Goal: Find specific page/section: Find specific page/section

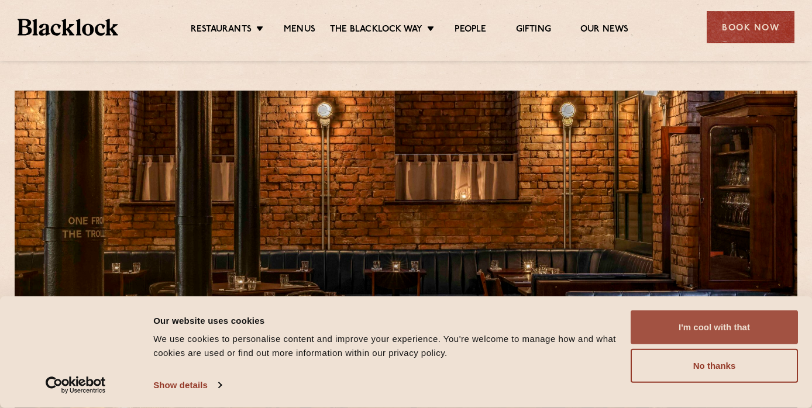
click at [710, 334] on button "I'm cool with that" at bounding box center [714, 328] width 167 height 34
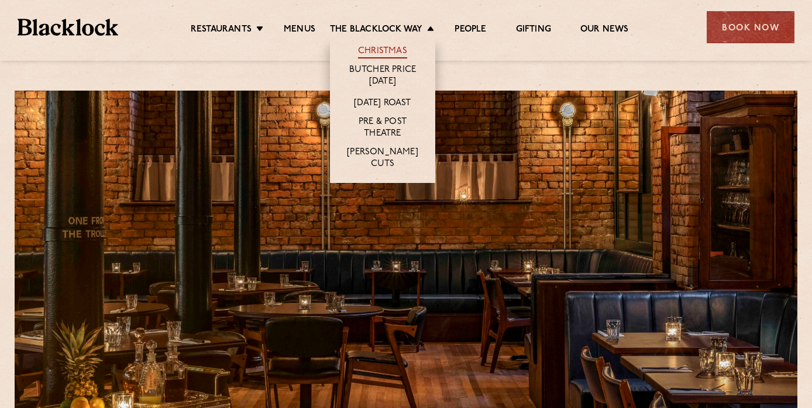
click at [380, 50] on link "Christmas" at bounding box center [382, 52] width 49 height 13
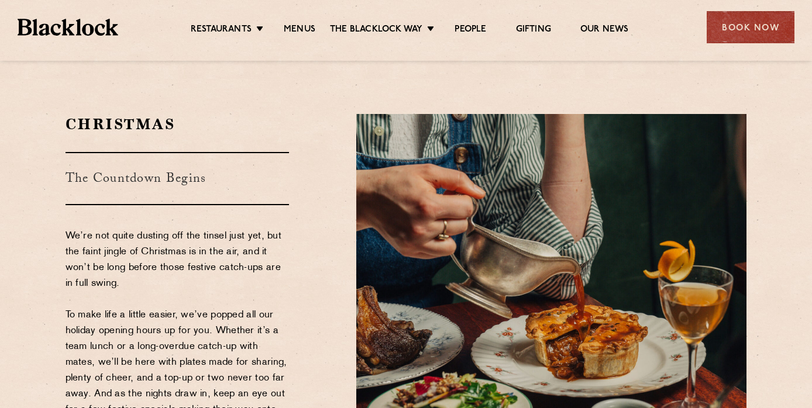
click at [295, 23] on ul "Restaurants Soho City Shoreditch Covent Garden Canary Wharf Manchester Birmingh…" at bounding box center [409, 27] width 583 height 19
click at [296, 29] on link "Menus" at bounding box center [300, 30] width 32 height 13
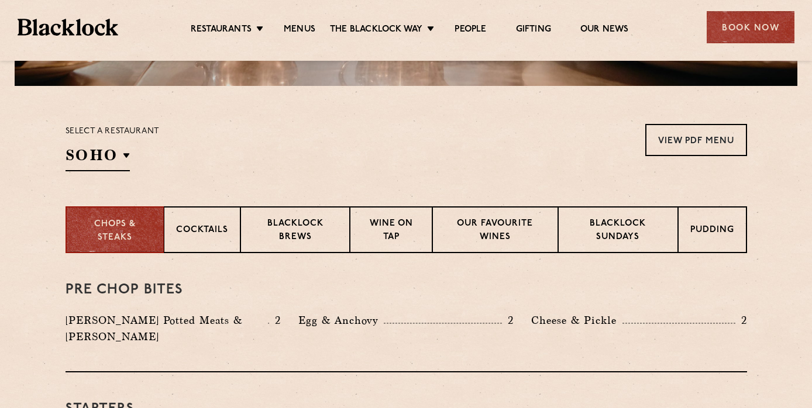
scroll to position [337, 0]
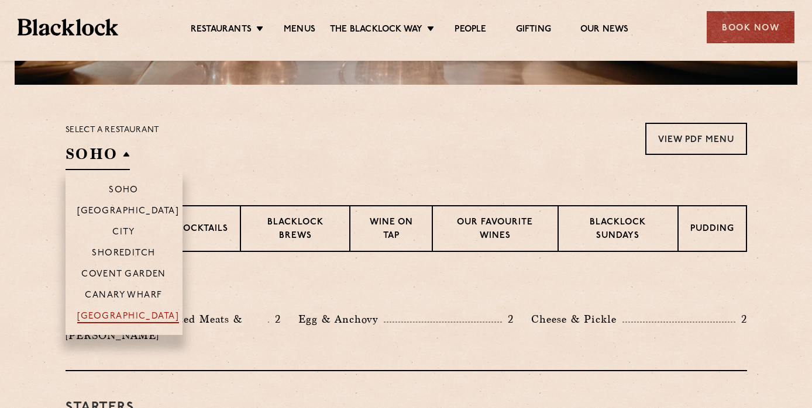
click at [120, 318] on p "[GEOGRAPHIC_DATA]" at bounding box center [128, 318] width 102 height 12
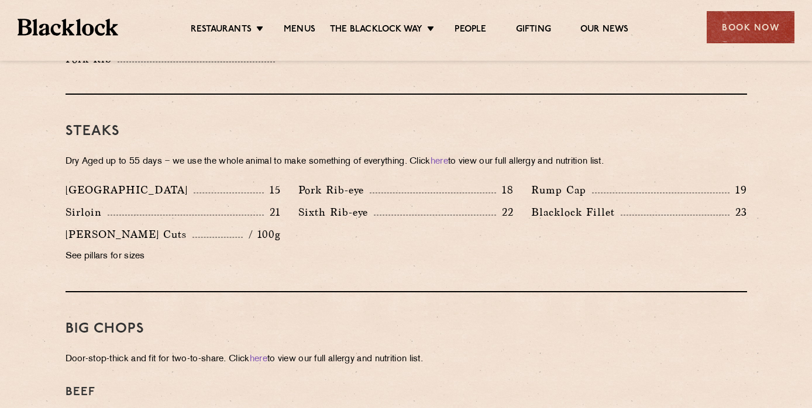
scroll to position [1079, 0]
